Goal: Information Seeking & Learning: Learn about a topic

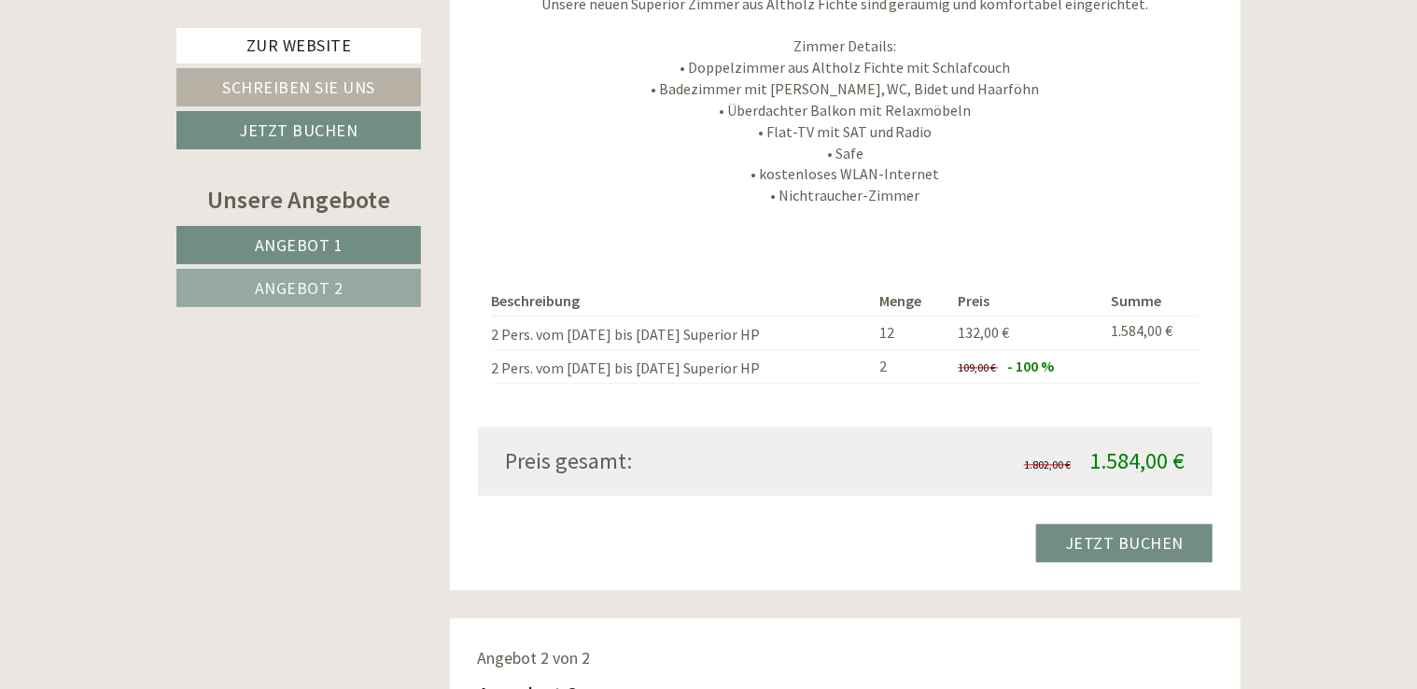
scroll to position [1686, 0]
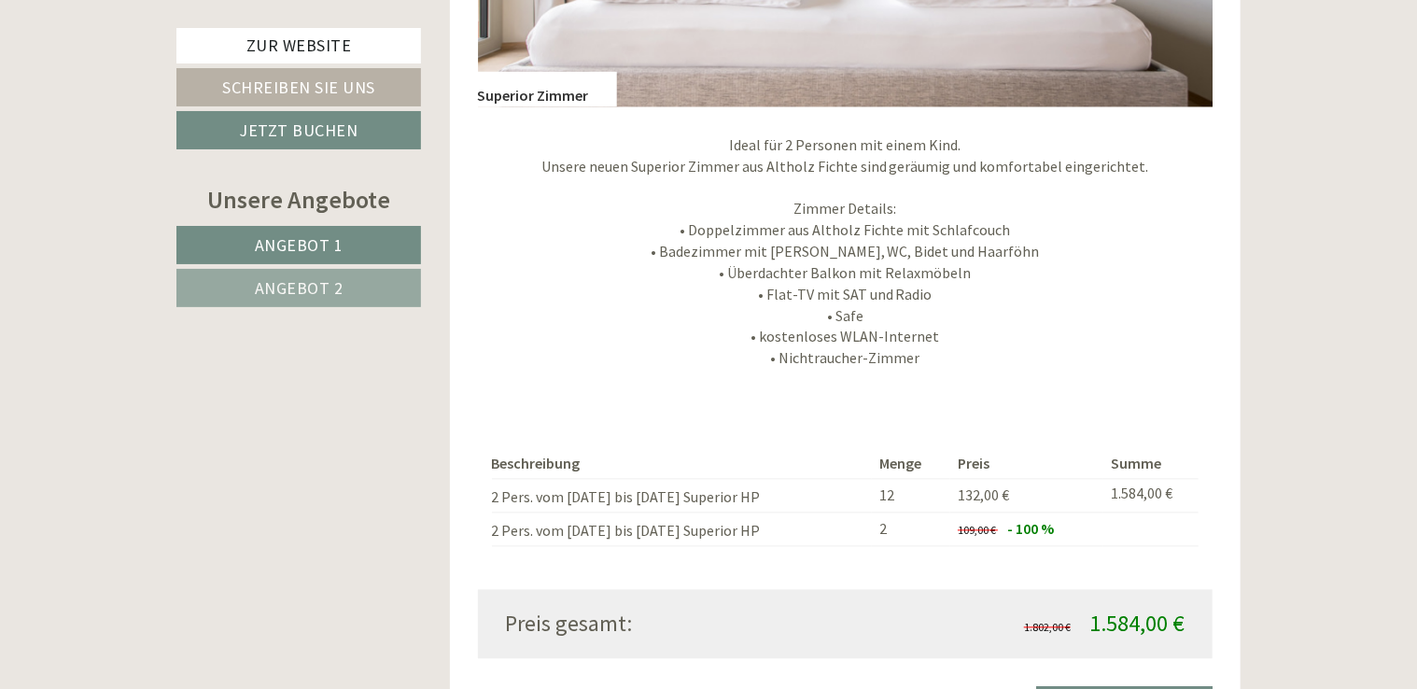
click at [874, 528] on td "2" at bounding box center [911, 530] width 78 height 34
click at [261, 291] on span "Angebot 2" at bounding box center [299, 287] width 89 height 21
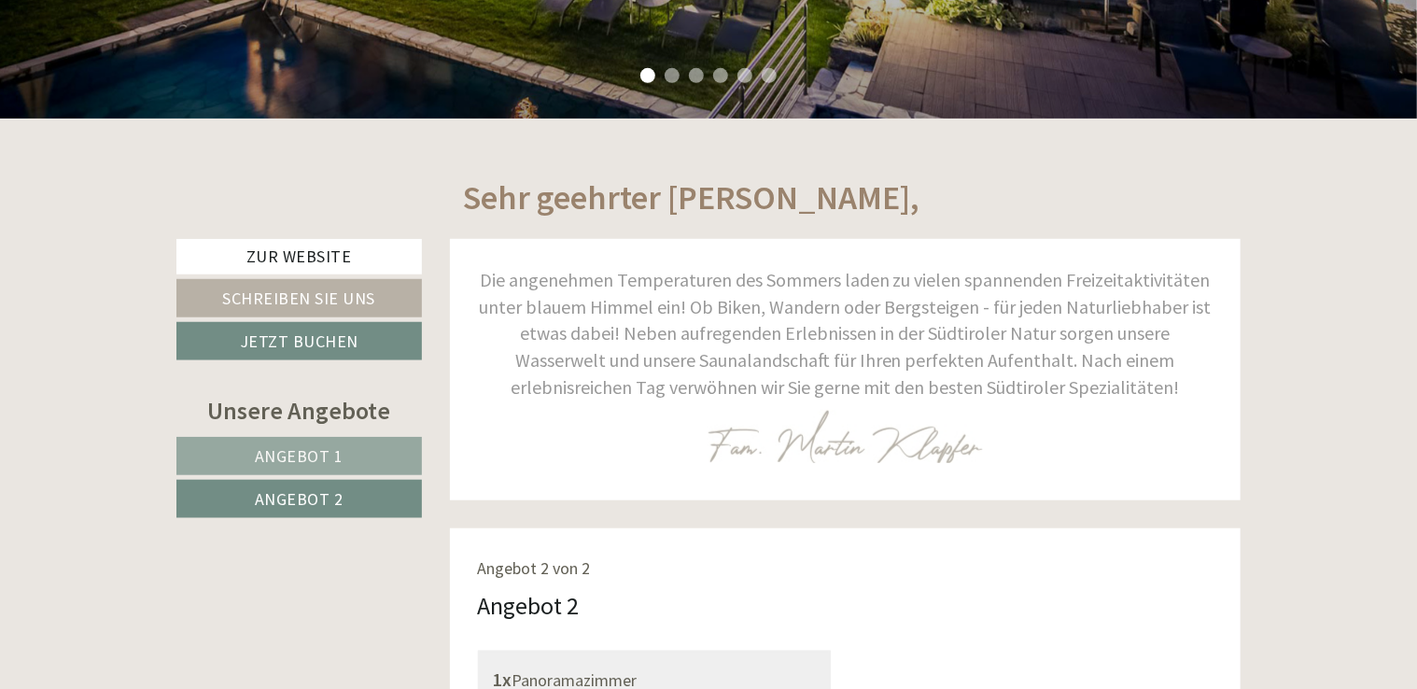
scroll to position [1206, 0]
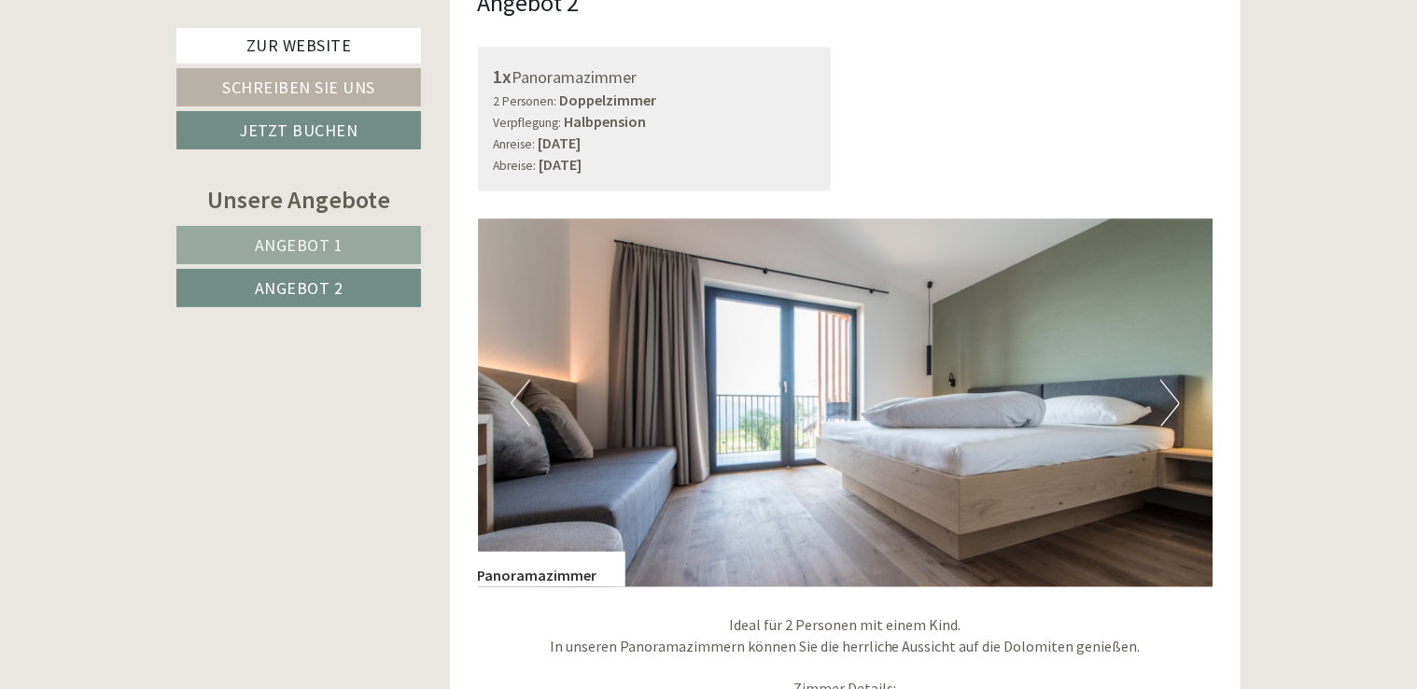
click at [1176, 405] on button "Next" at bounding box center [1171, 403] width 20 height 47
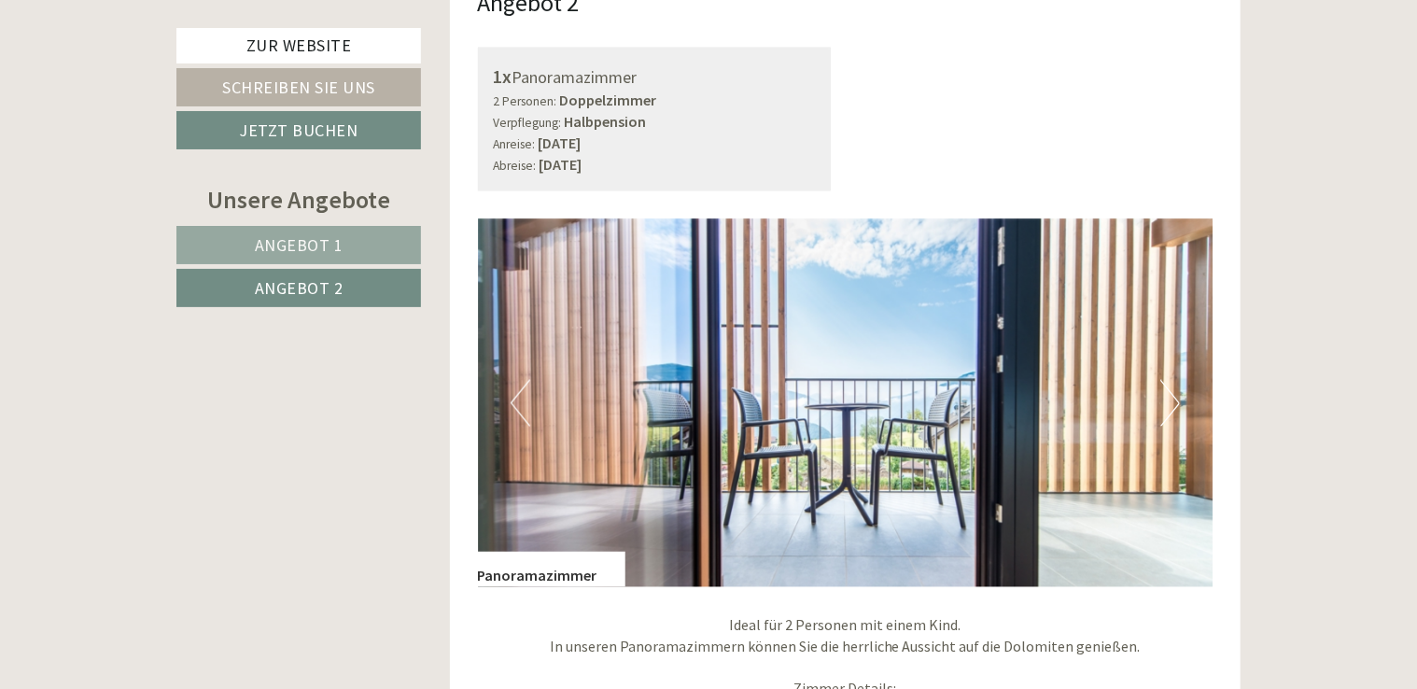
click at [1176, 405] on button "Next" at bounding box center [1171, 403] width 20 height 47
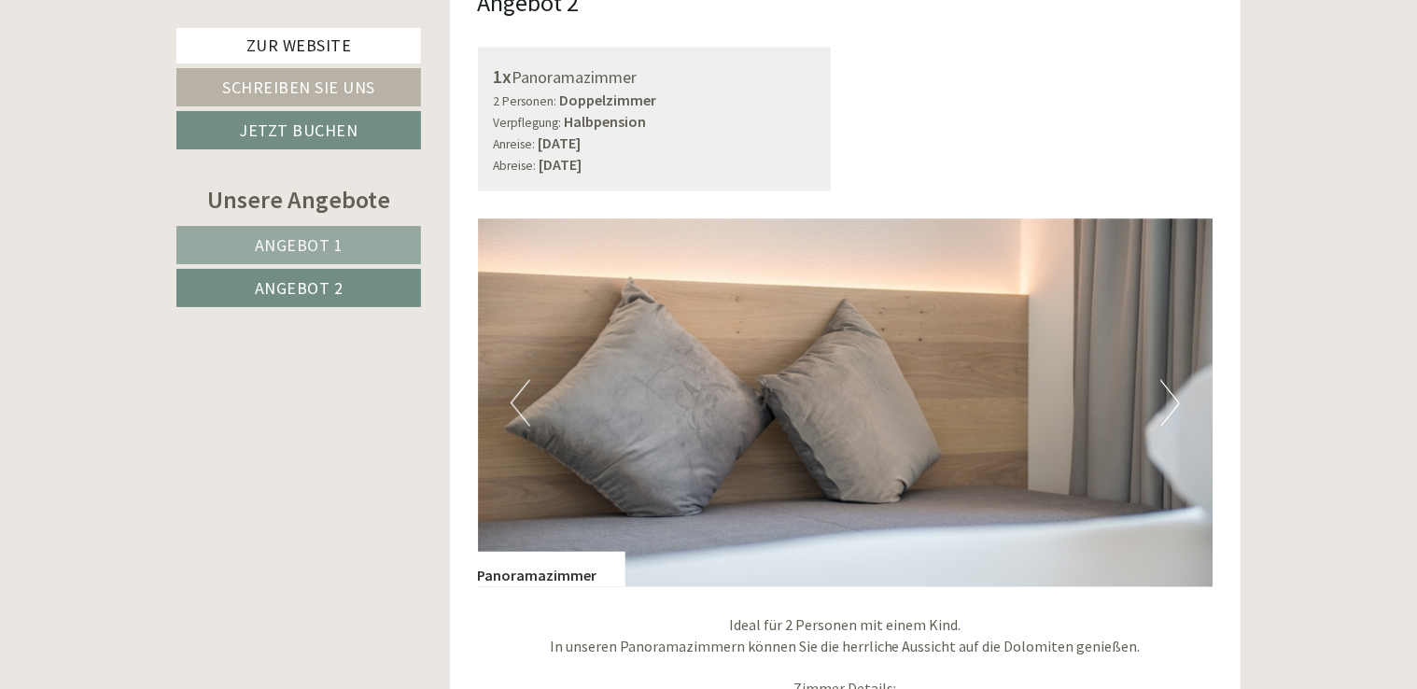
click at [1176, 405] on button "Next" at bounding box center [1171, 403] width 20 height 47
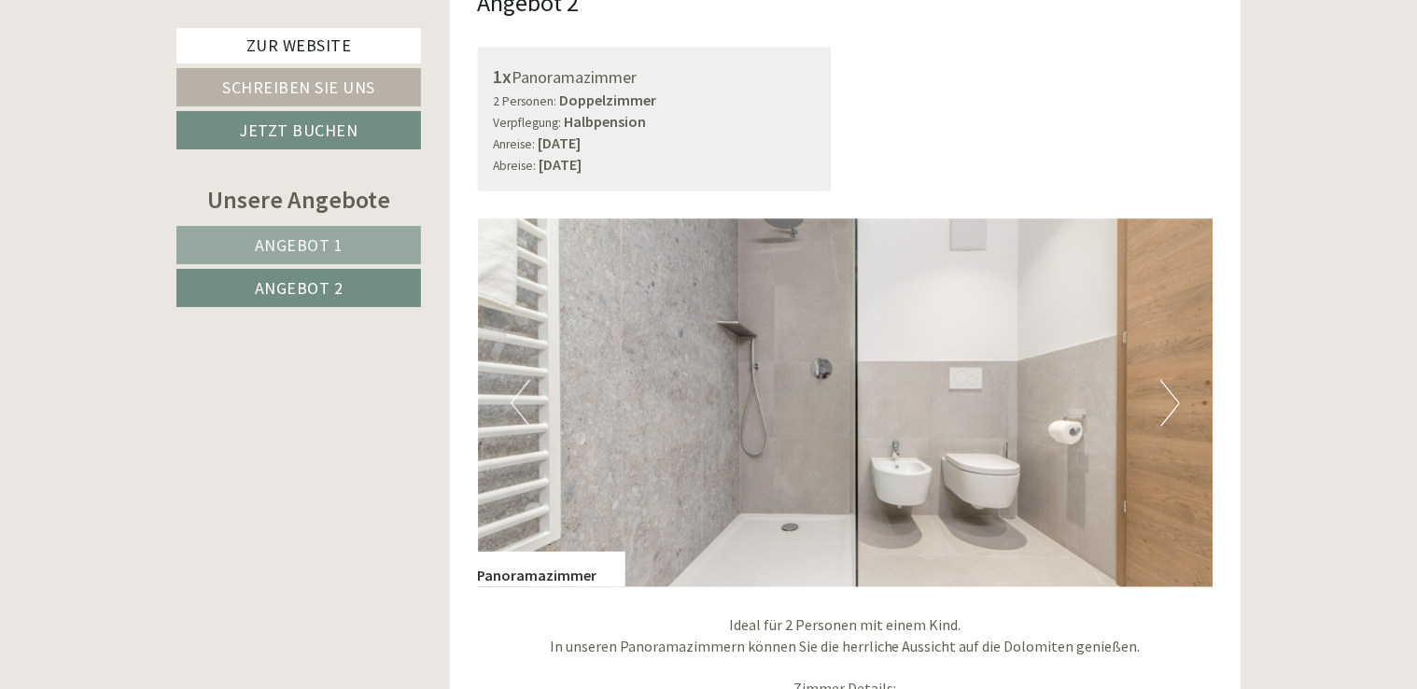
click at [1176, 405] on button "Next" at bounding box center [1171, 403] width 20 height 47
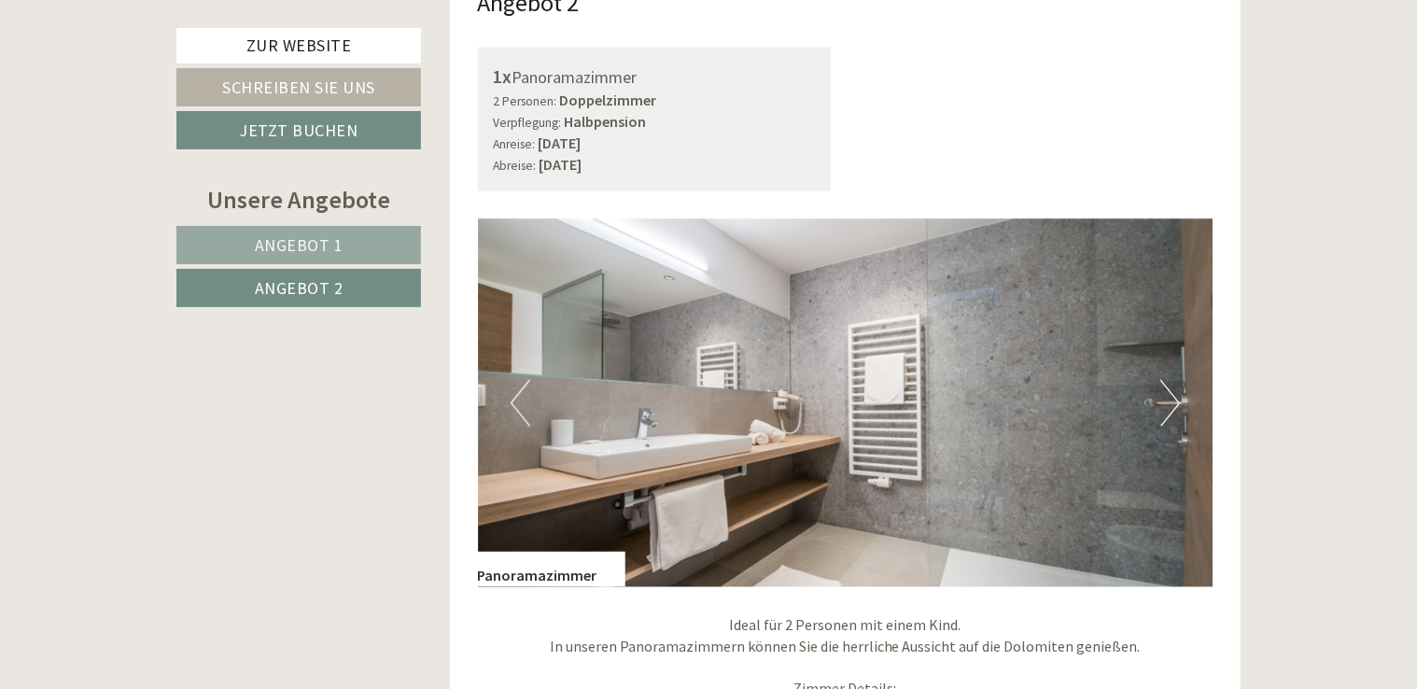
click at [1176, 405] on button "Next" at bounding box center [1171, 403] width 20 height 47
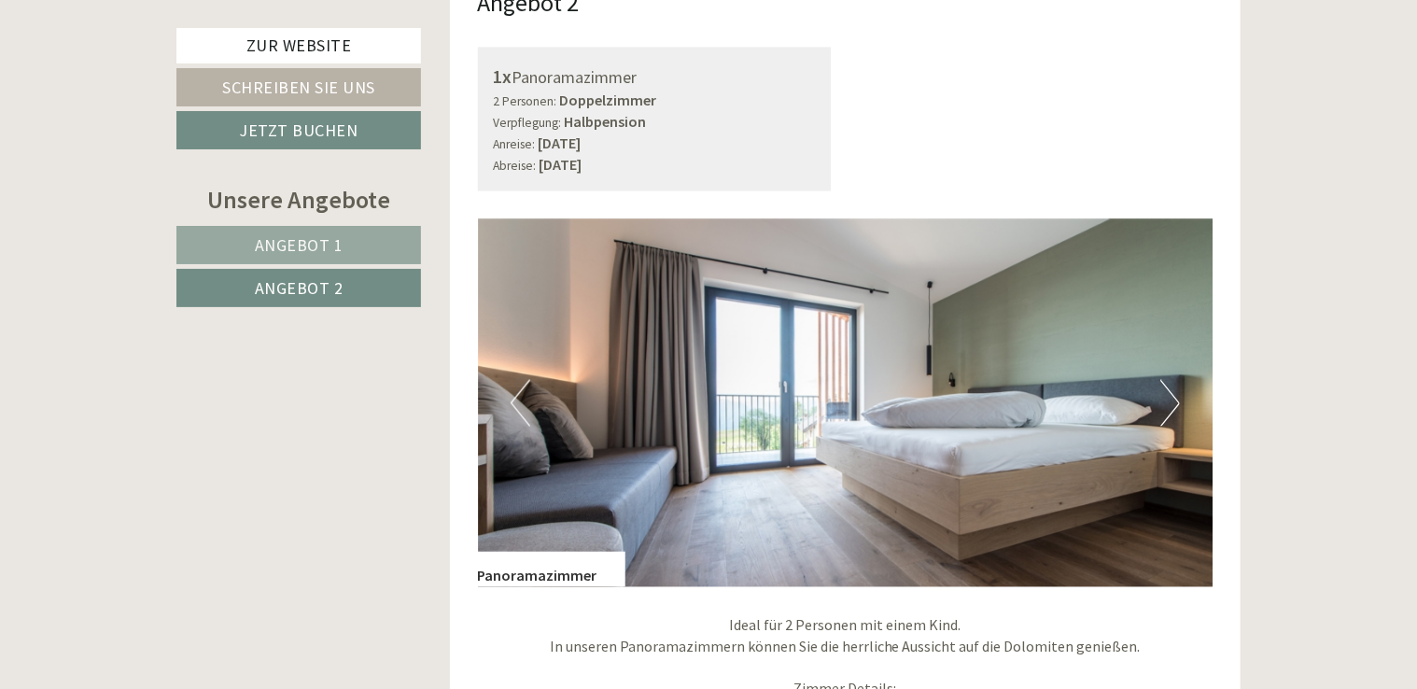
click at [1176, 405] on button "Next" at bounding box center [1171, 403] width 20 height 47
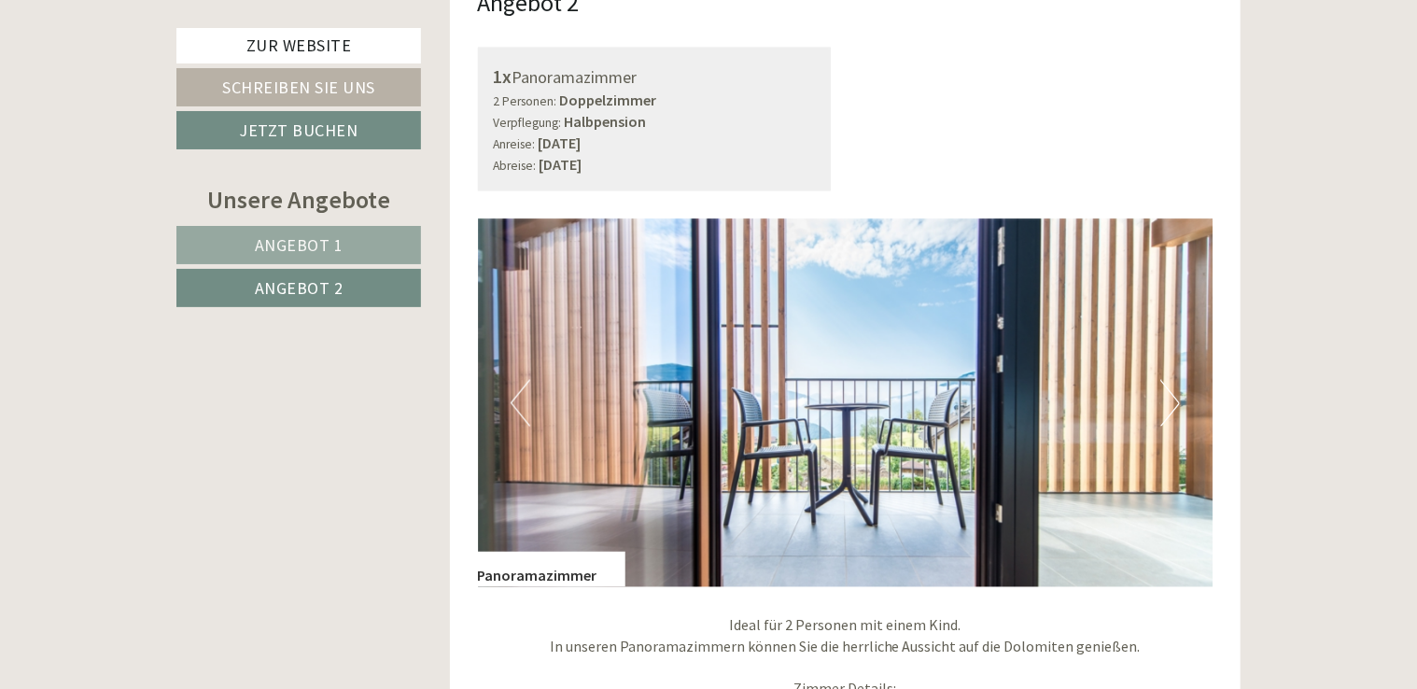
click at [269, 249] on span "Angebot 1" at bounding box center [299, 244] width 89 height 21
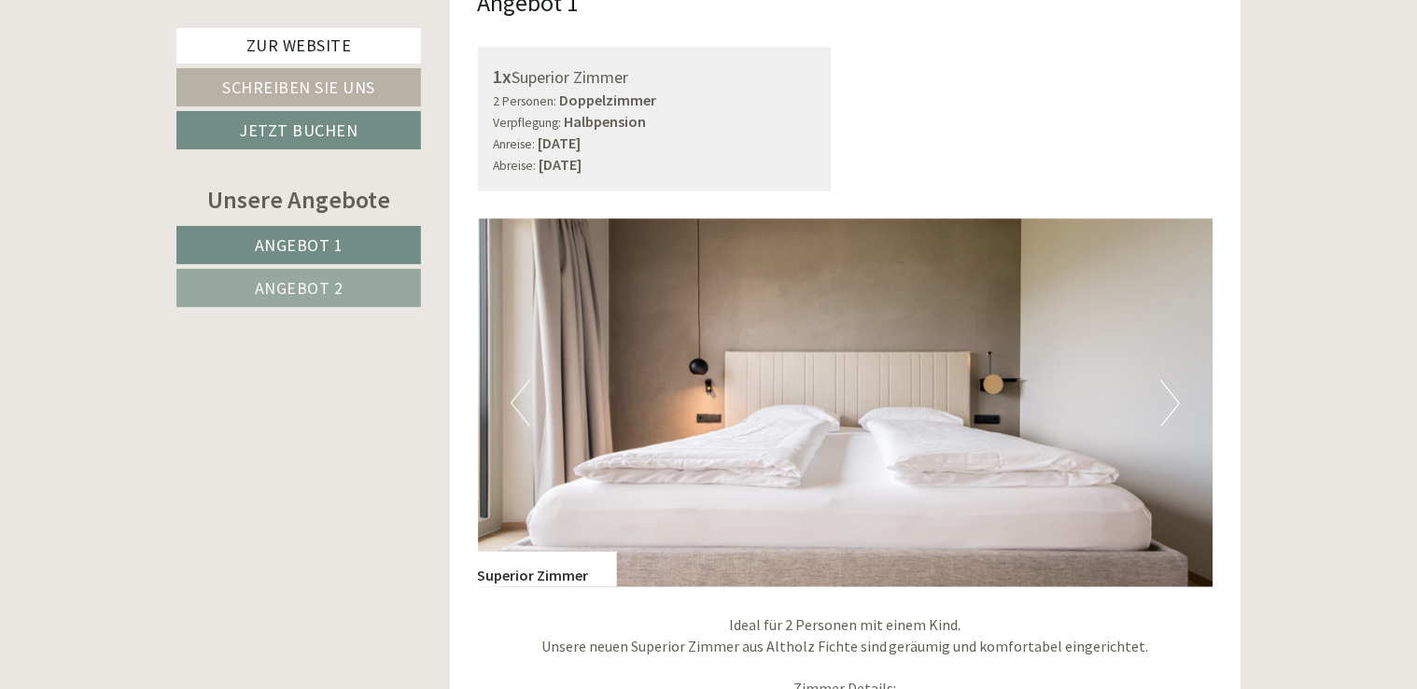
scroll to position [1132, 0]
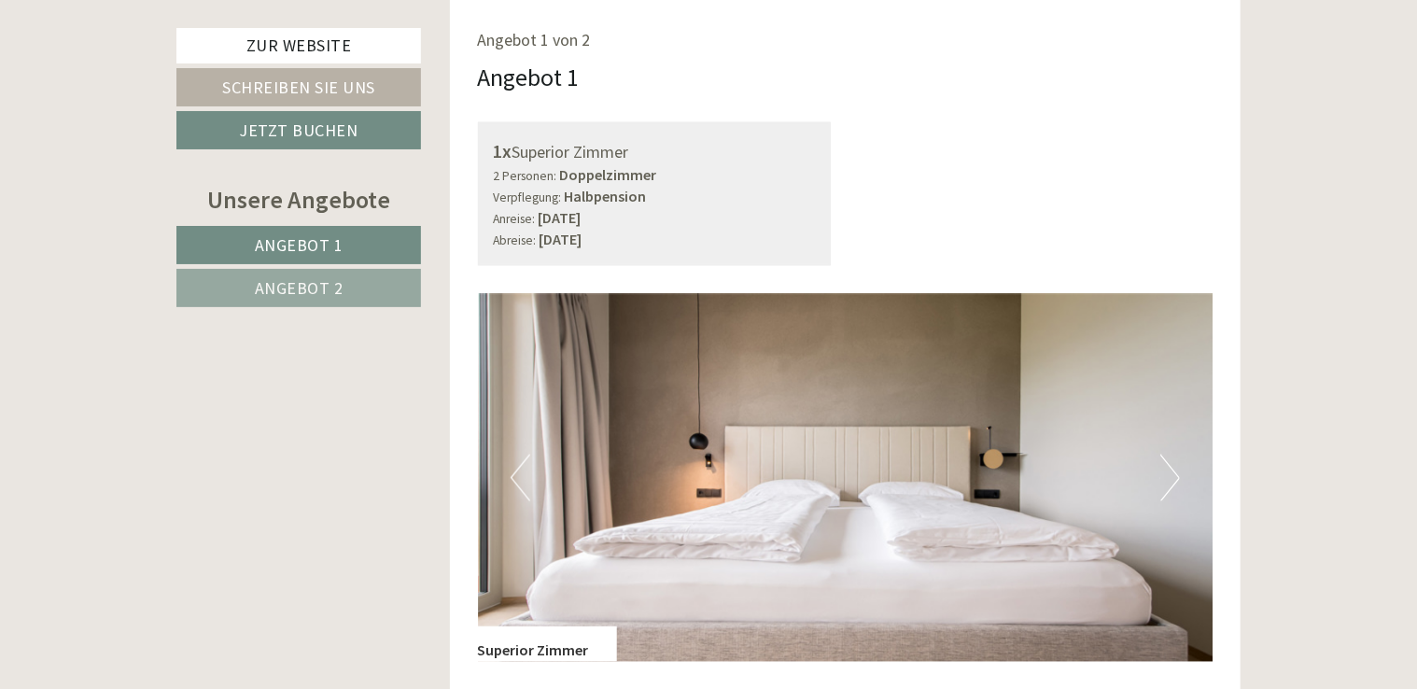
click at [1163, 485] on button "Next" at bounding box center [1171, 478] width 20 height 47
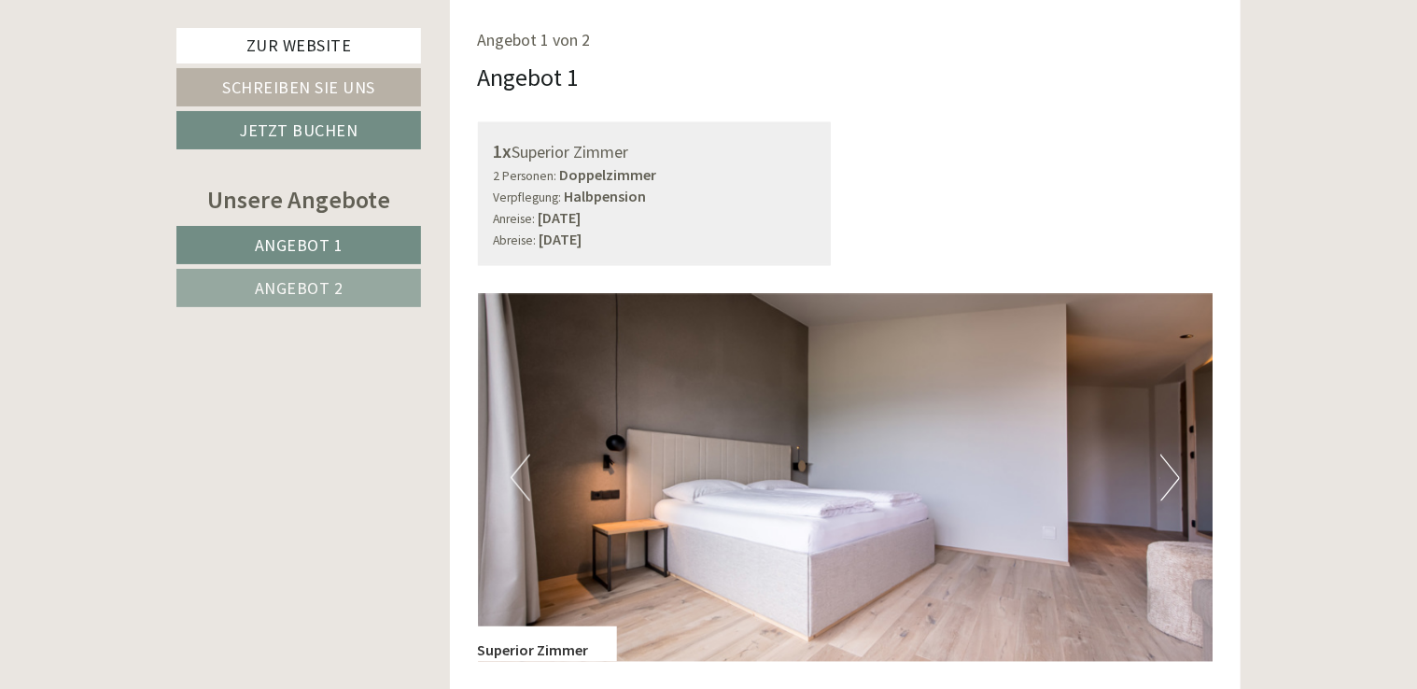
click at [1163, 485] on button "Next" at bounding box center [1171, 478] width 20 height 47
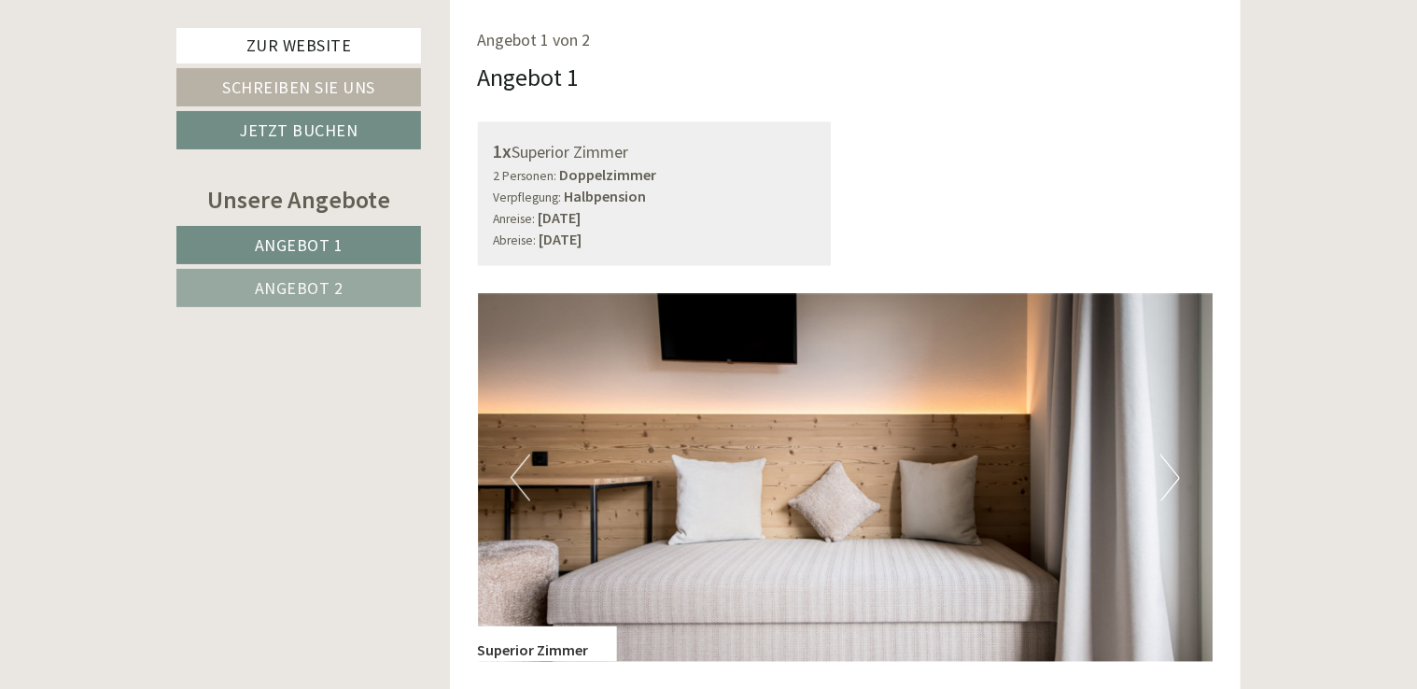
click at [1163, 485] on button "Next" at bounding box center [1171, 478] width 20 height 47
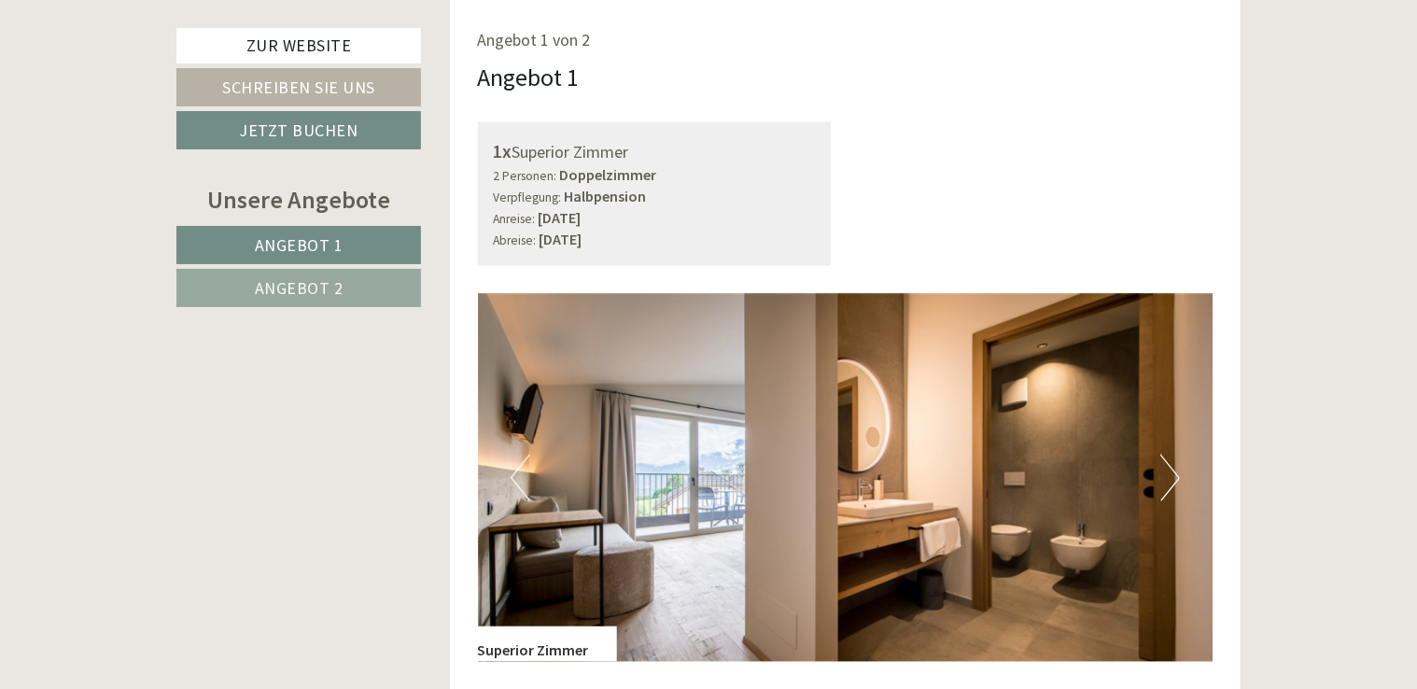
click at [1163, 485] on button "Next" at bounding box center [1171, 478] width 20 height 47
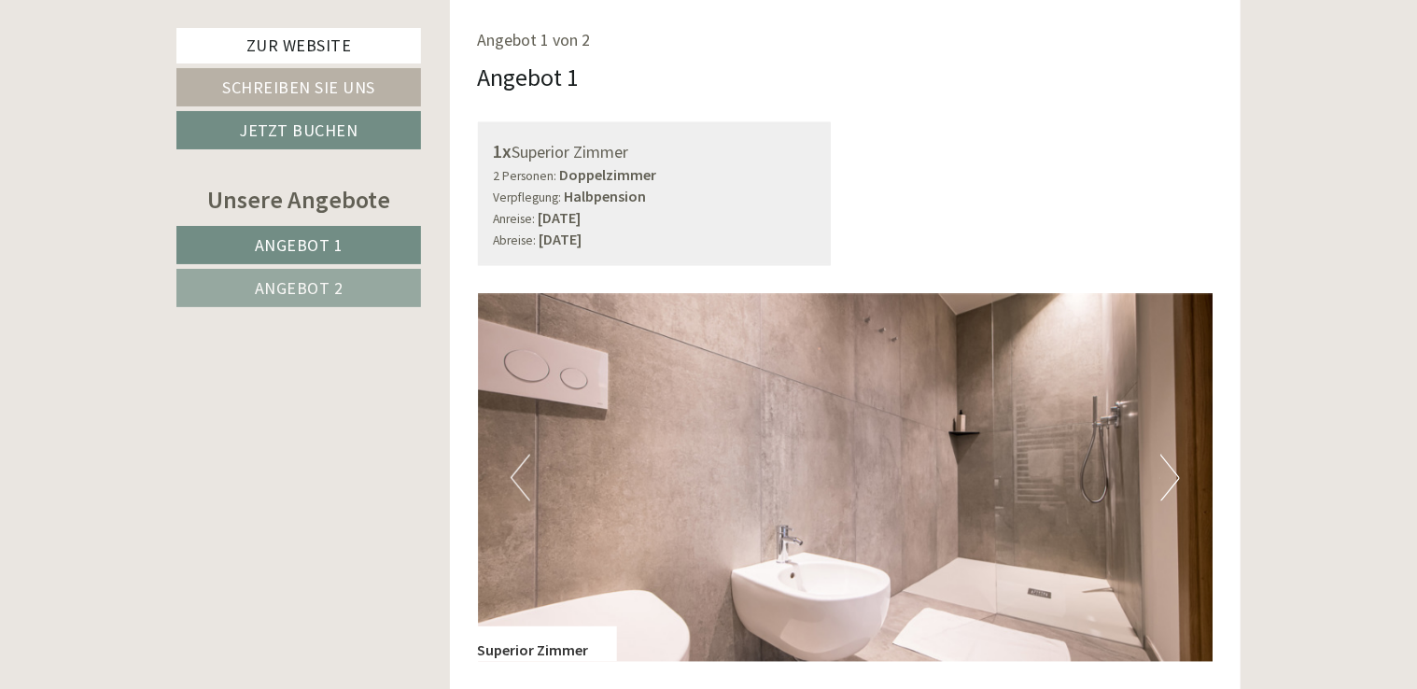
click at [1163, 485] on button "Next" at bounding box center [1171, 478] width 20 height 47
